Goal: Task Accomplishment & Management: Use online tool/utility

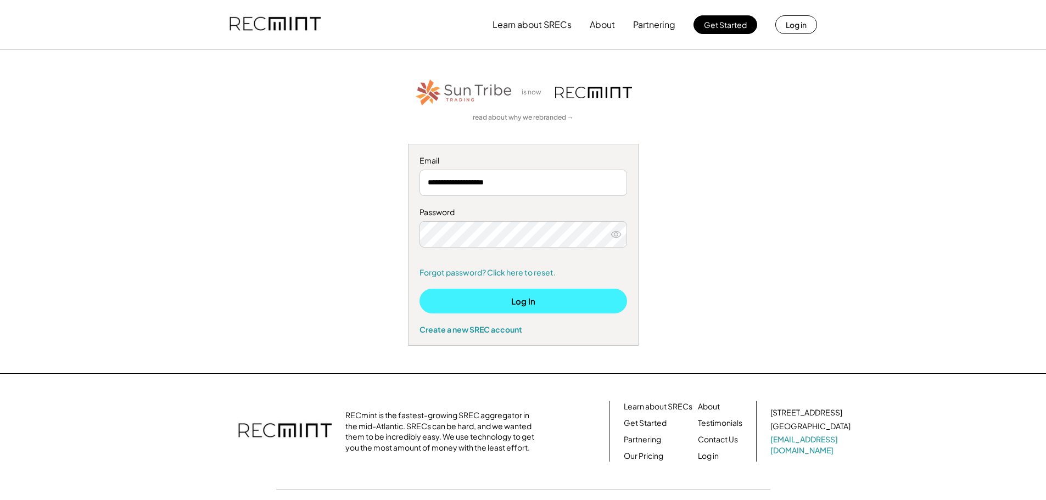
click at [508, 300] on button "Log In" at bounding box center [523, 301] width 208 height 25
